Goal: Navigation & Orientation: Find specific page/section

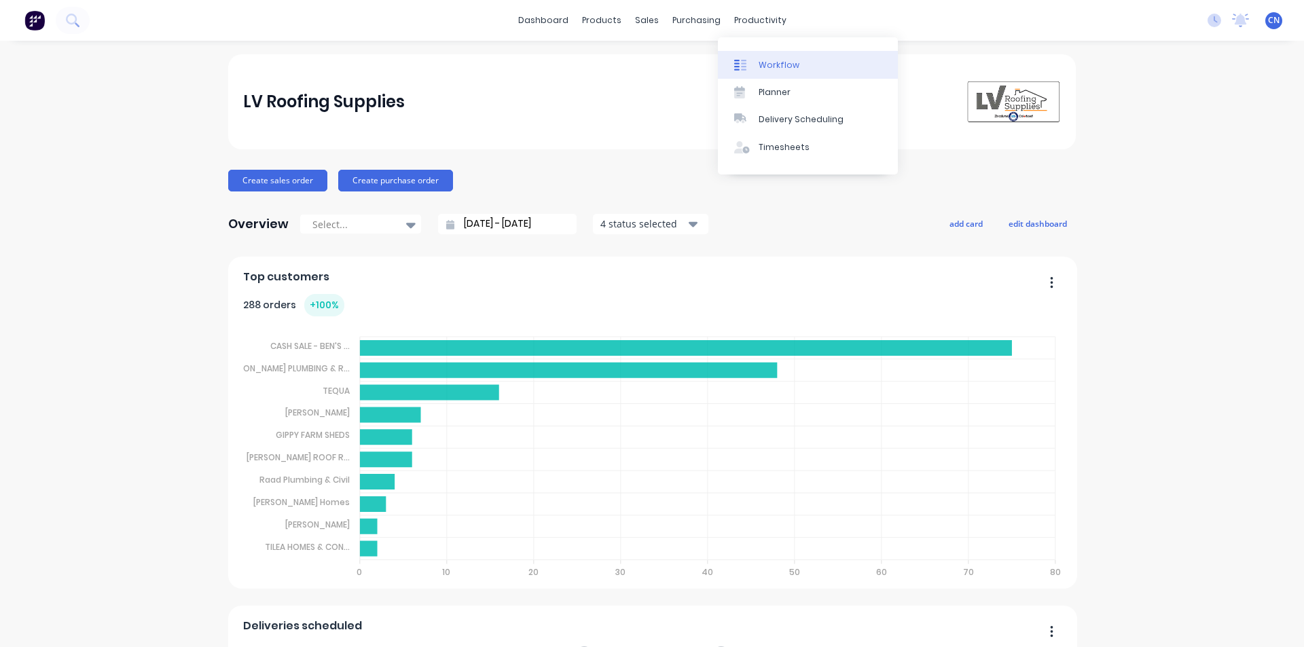
click at [769, 64] on div "Workflow" at bounding box center [778, 65] width 41 height 12
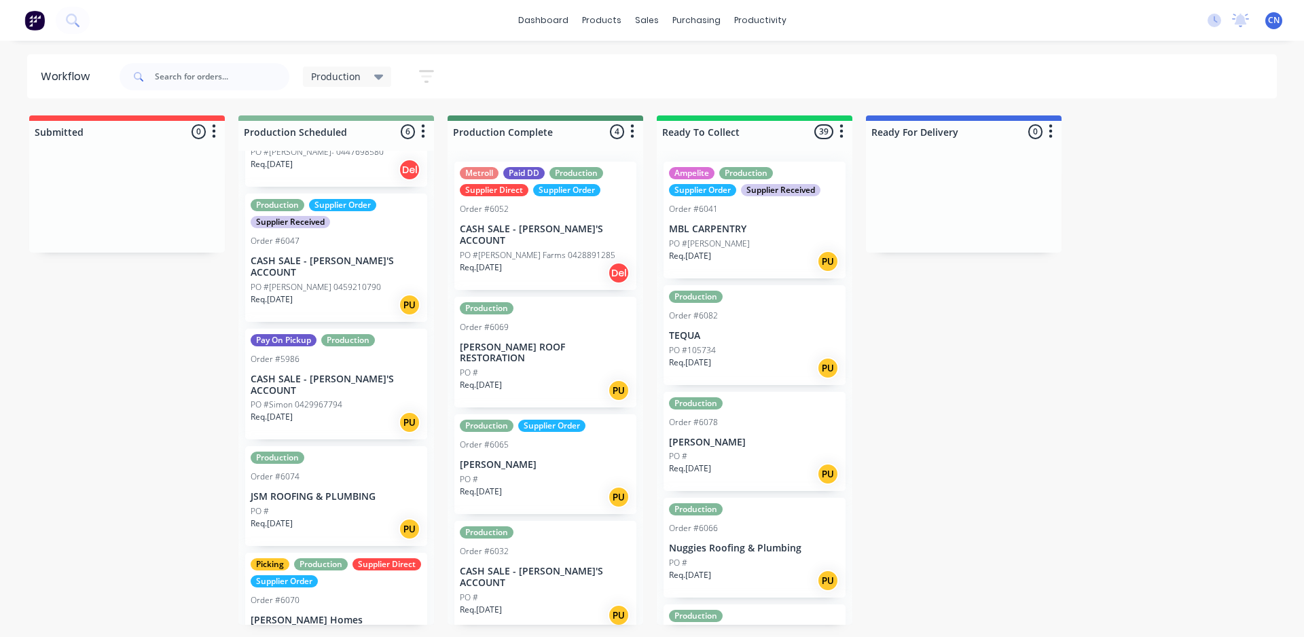
scroll to position [221, 0]
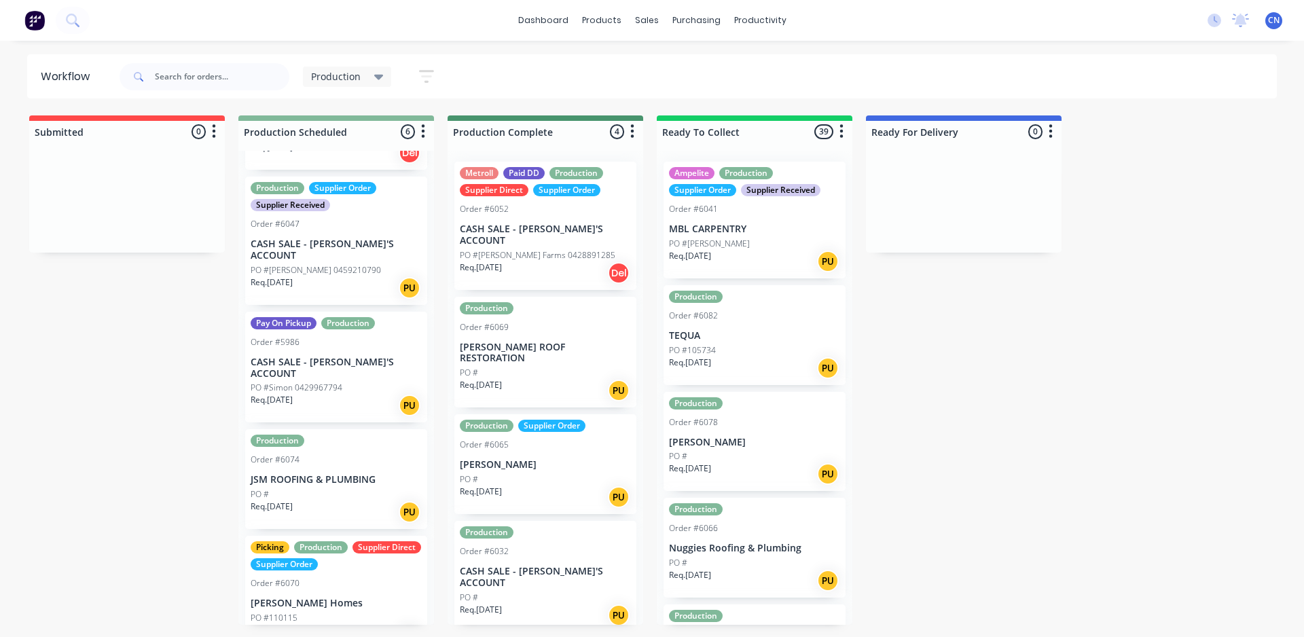
click at [337, 474] on p "JSM ROOFING & PLUMBING" at bounding box center [336, 480] width 171 height 12
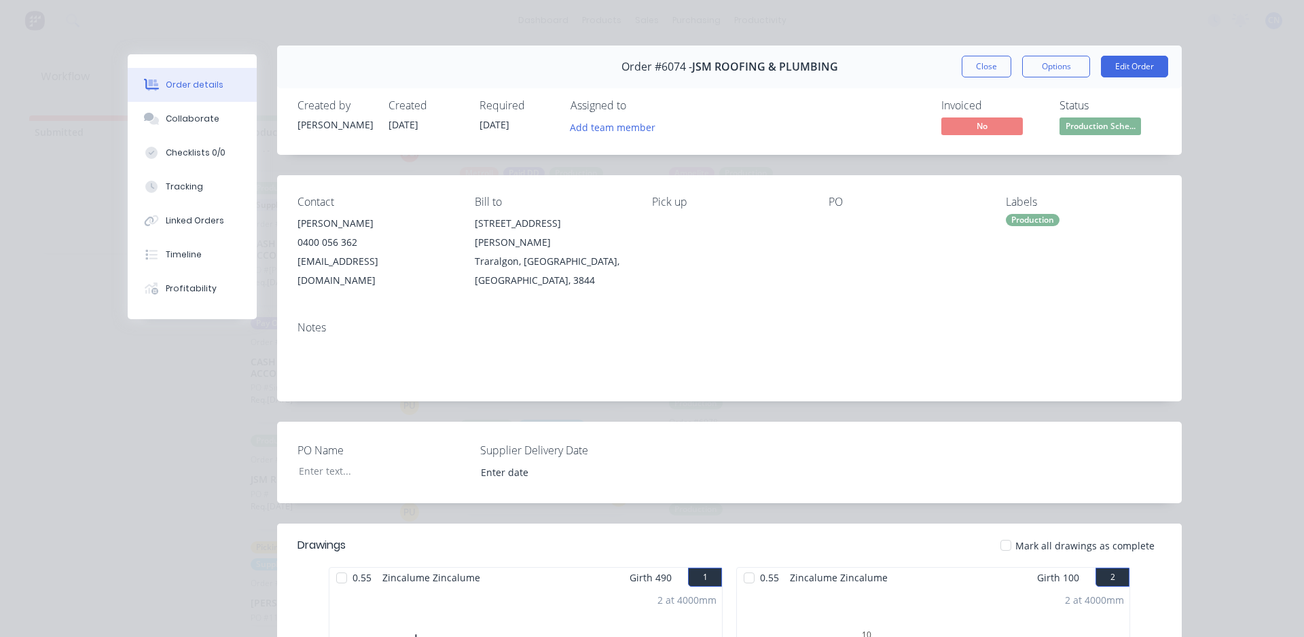
scroll to position [0, 0]
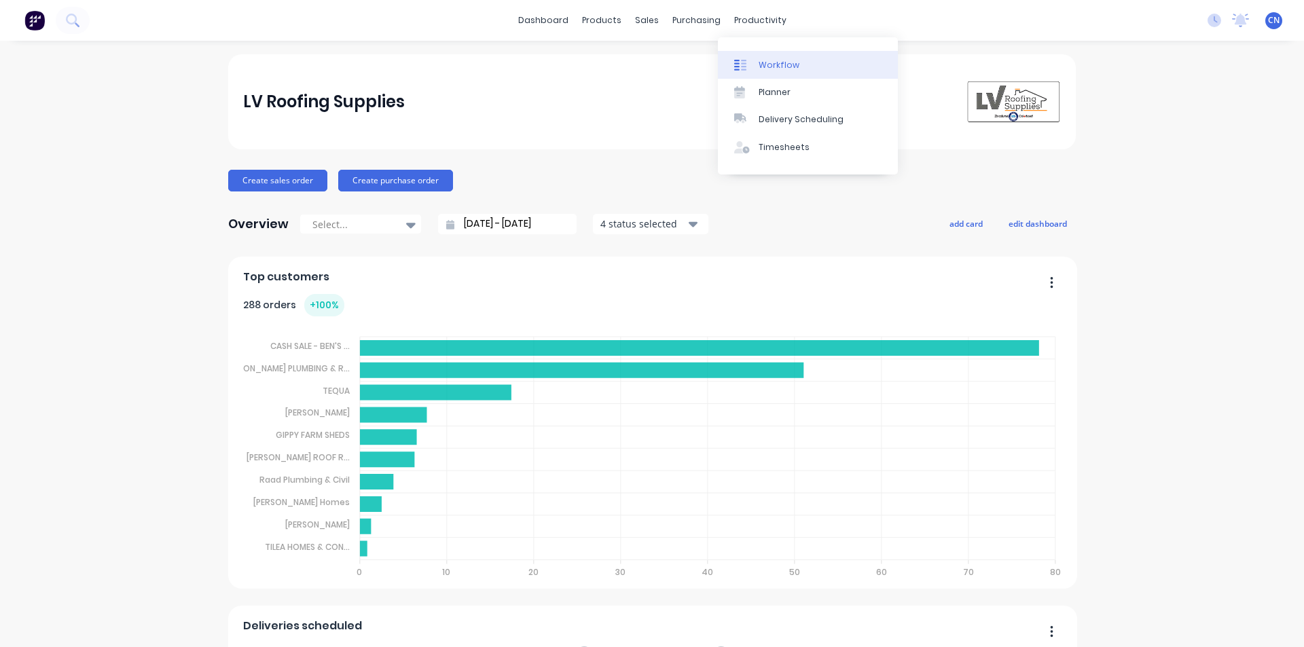
click at [770, 68] on div "Workflow" at bounding box center [778, 65] width 41 height 12
